Goal: Navigation & Orientation: Find specific page/section

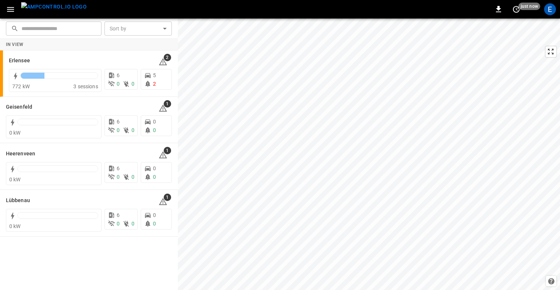
click at [13, 9] on icon "button" at bounding box center [10, 9] width 9 height 9
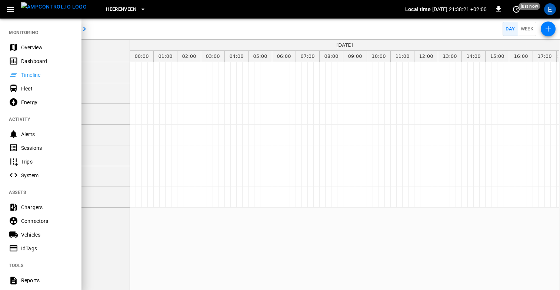
click at [149, 34] on div at bounding box center [280, 145] width 560 height 290
